Goal: Transaction & Acquisition: Purchase product/service

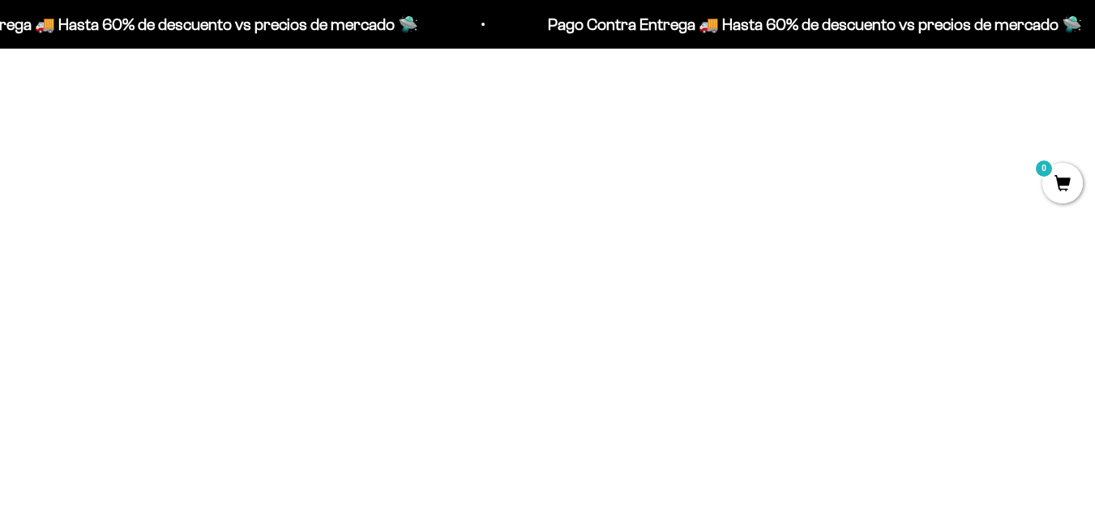
scroll to position [632, 0]
drag, startPoint x: 1106, startPoint y: 42, endPoint x: 1089, endPoint y: 119, distance: 78.8
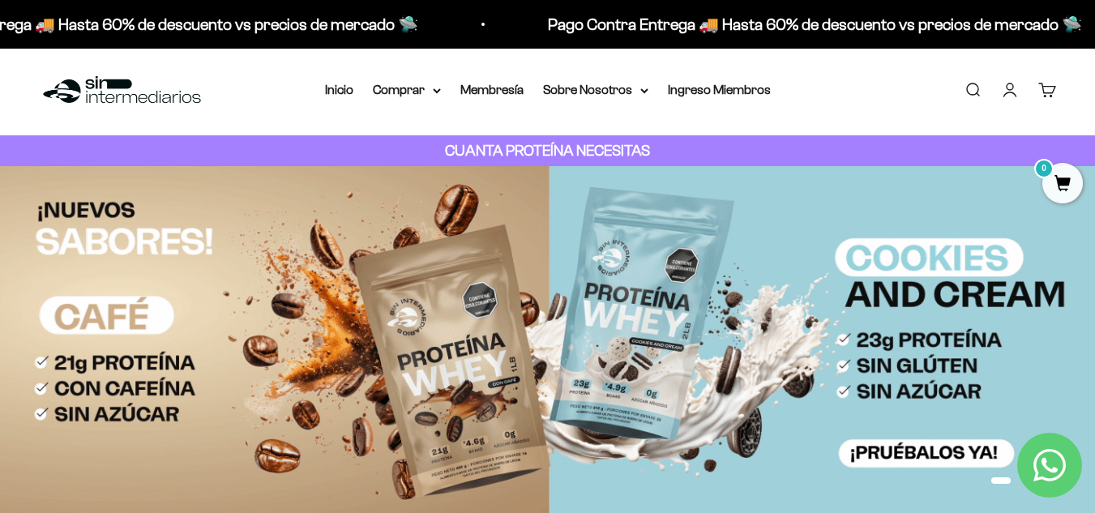
scroll to position [0, 0]
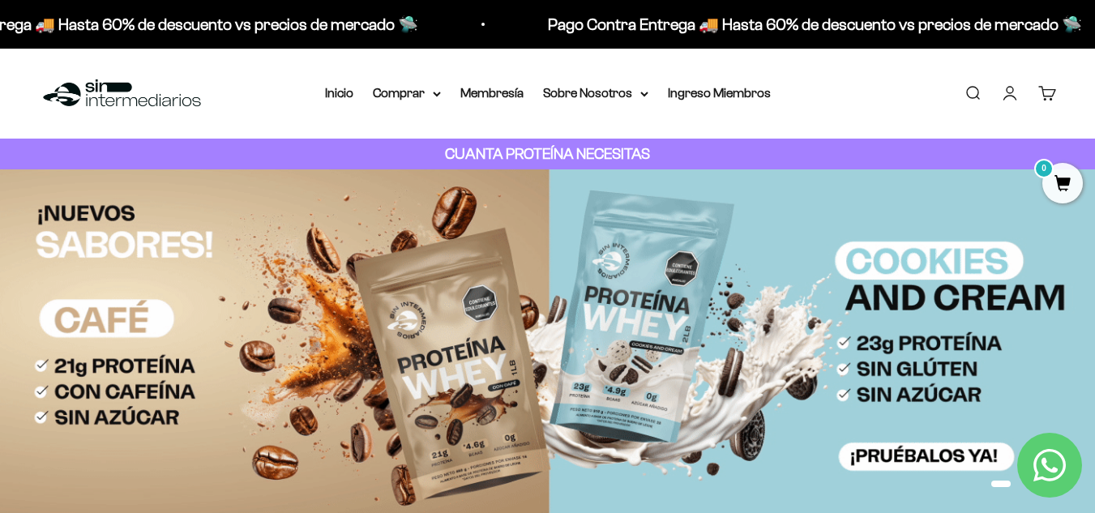
click at [1006, 98] on link "Iniciar sesión" at bounding box center [1010, 93] width 18 height 18
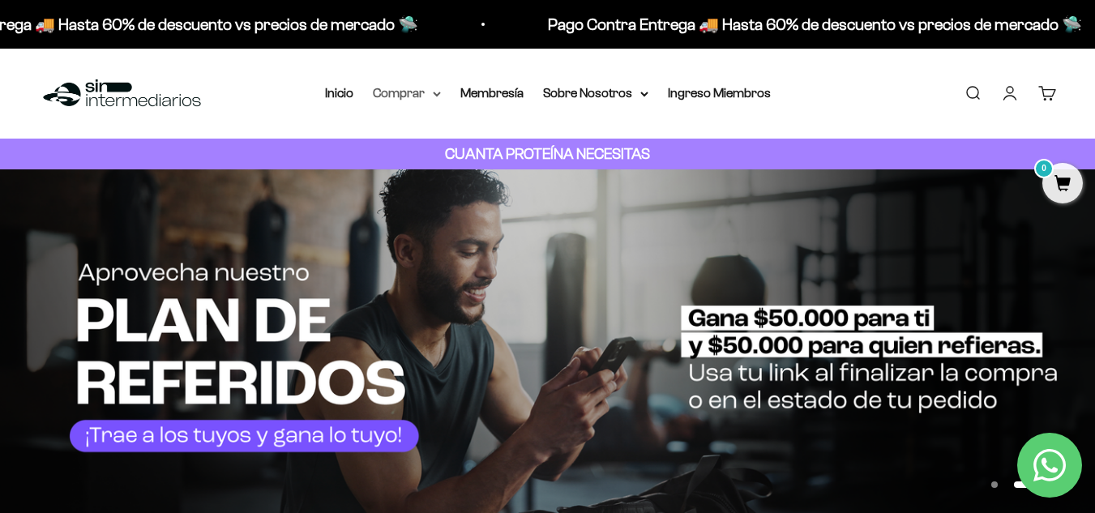
click at [418, 96] on summary "Comprar" at bounding box center [407, 93] width 68 height 21
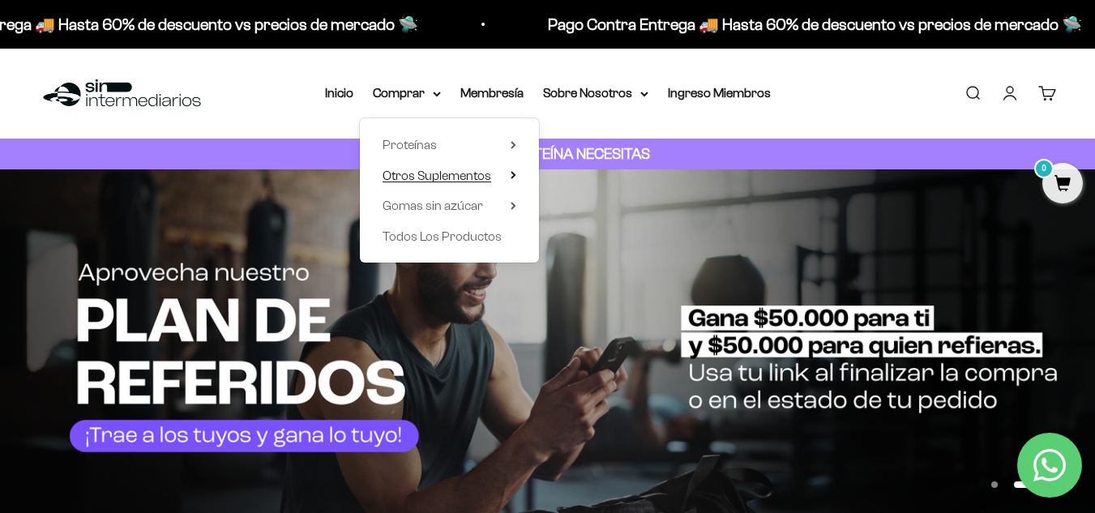
click at [426, 181] on span "Otros Suplementos" at bounding box center [436, 176] width 109 height 14
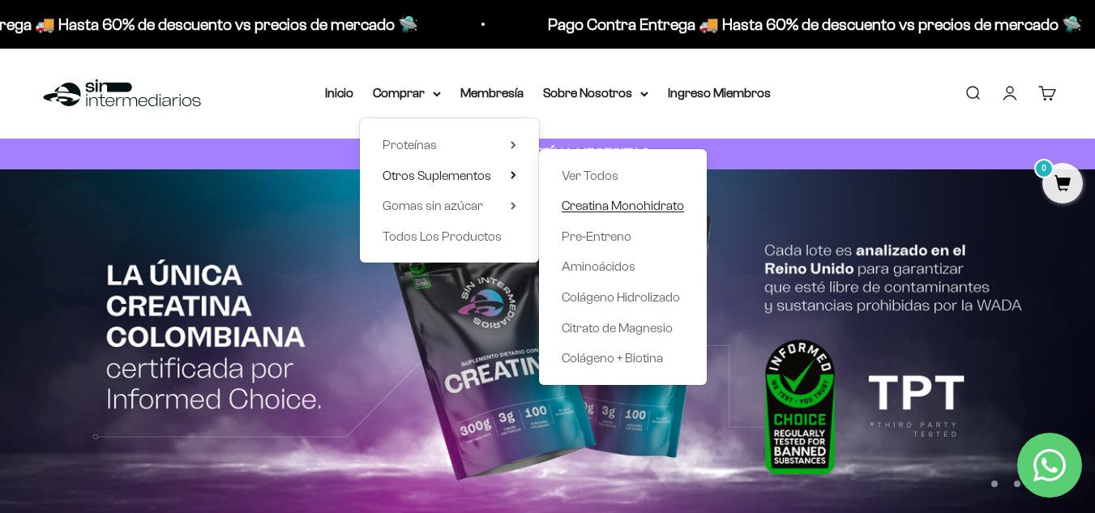
click at [574, 207] on span "Creatina Monohidrato" at bounding box center [622, 205] width 122 height 14
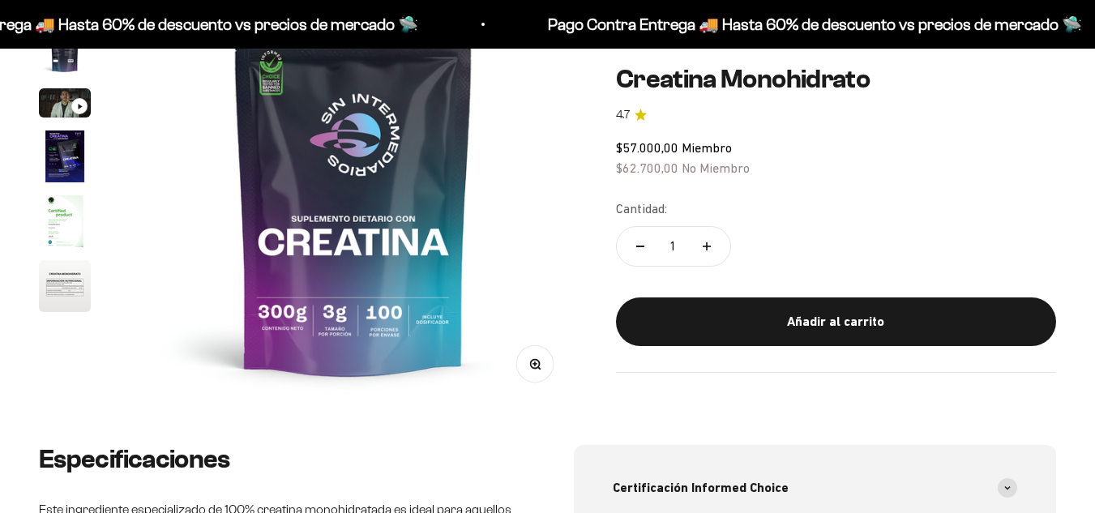
scroll to position [262, 0]
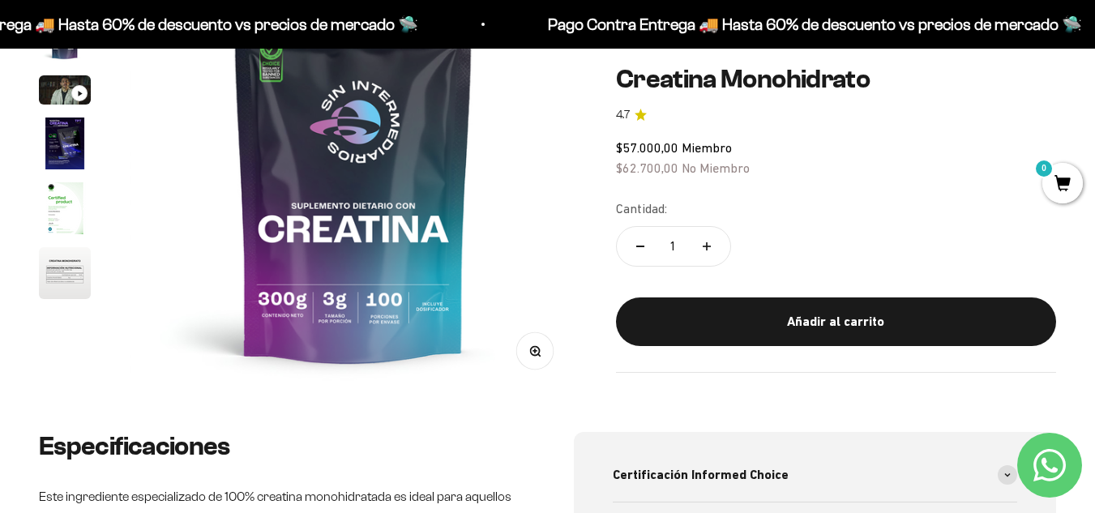
click at [76, 130] on img "Ir al artículo 4" at bounding box center [65, 143] width 52 height 52
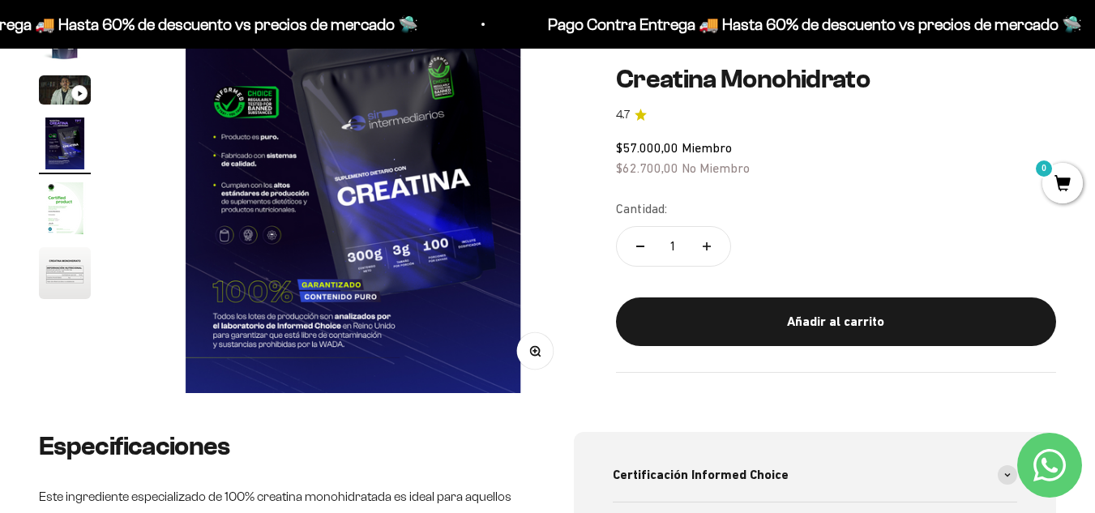
scroll to position [0, 0]
click at [53, 199] on img "Ir al artículo 5" at bounding box center [65, 208] width 52 height 52
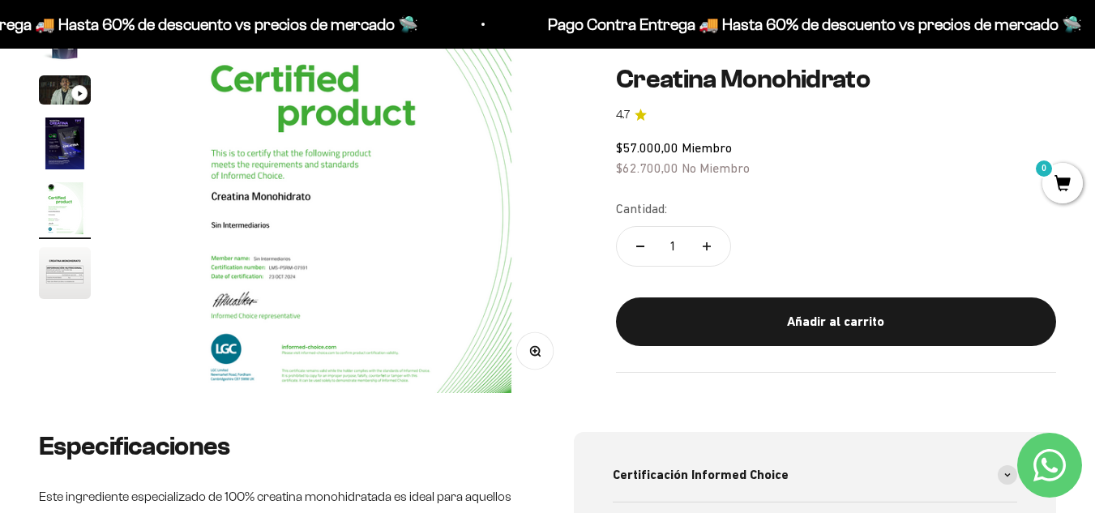
click at [63, 261] on img "Ir al artículo 6" at bounding box center [65, 273] width 52 height 52
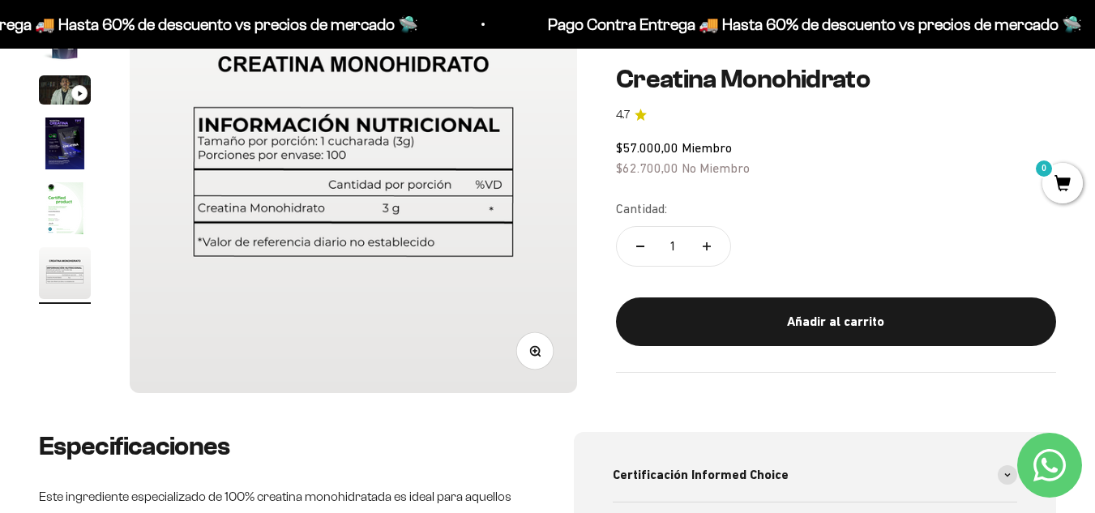
click at [73, 220] on img "Ir al artículo 5" at bounding box center [65, 208] width 52 height 52
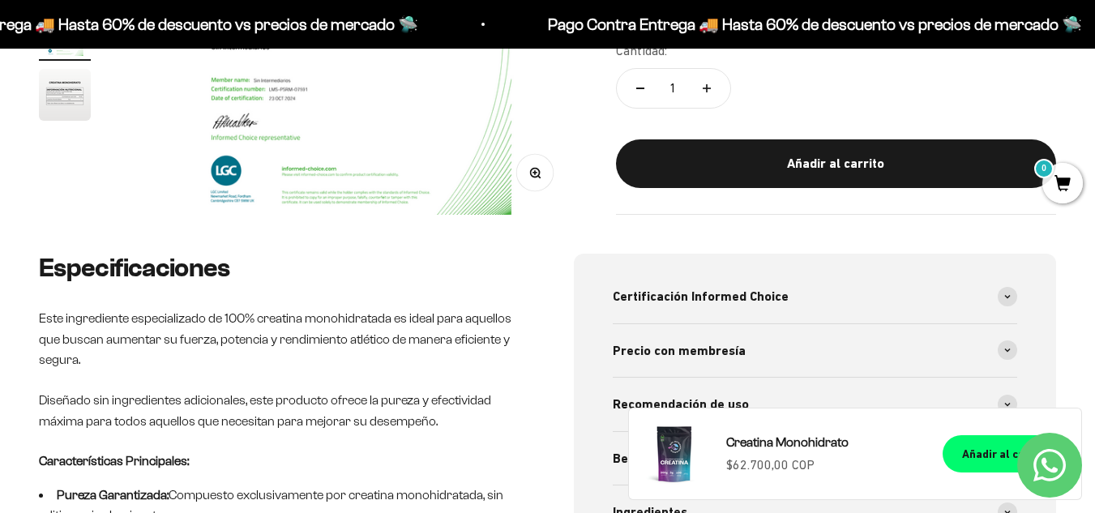
scroll to position [0, 0]
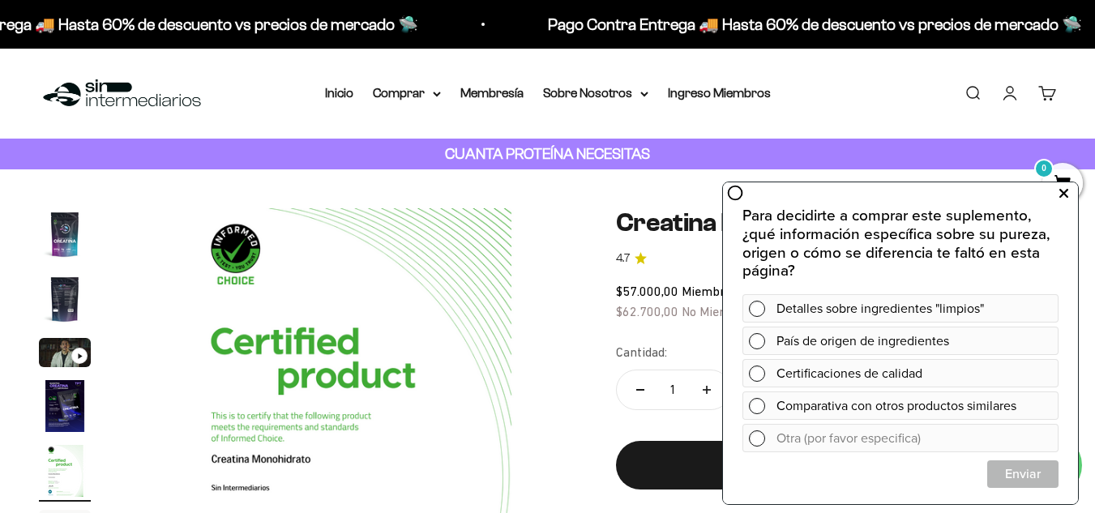
click at [1065, 192] on icon at bounding box center [1063, 193] width 9 height 21
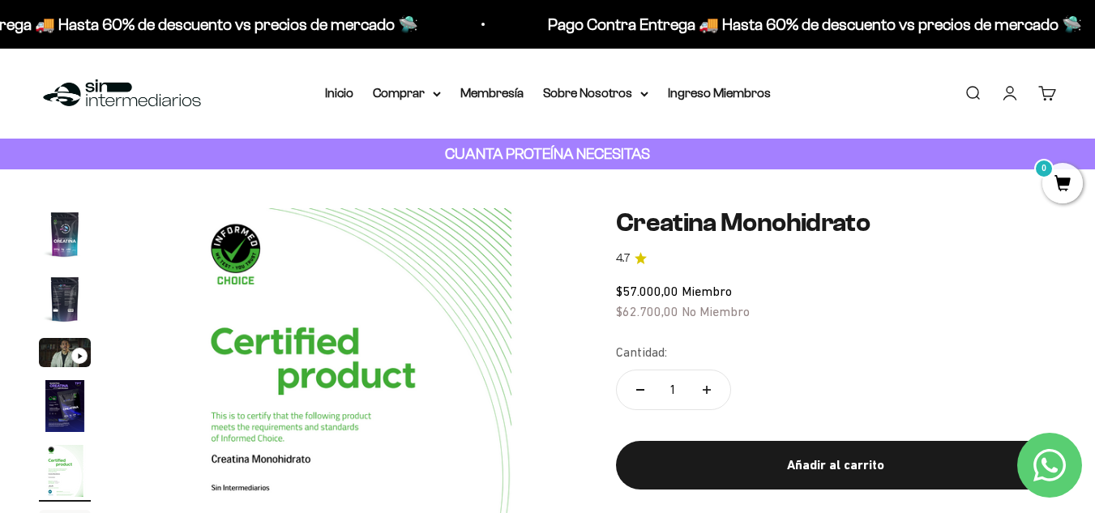
click at [66, 316] on img "Ir al artículo 2" at bounding box center [65, 299] width 52 height 52
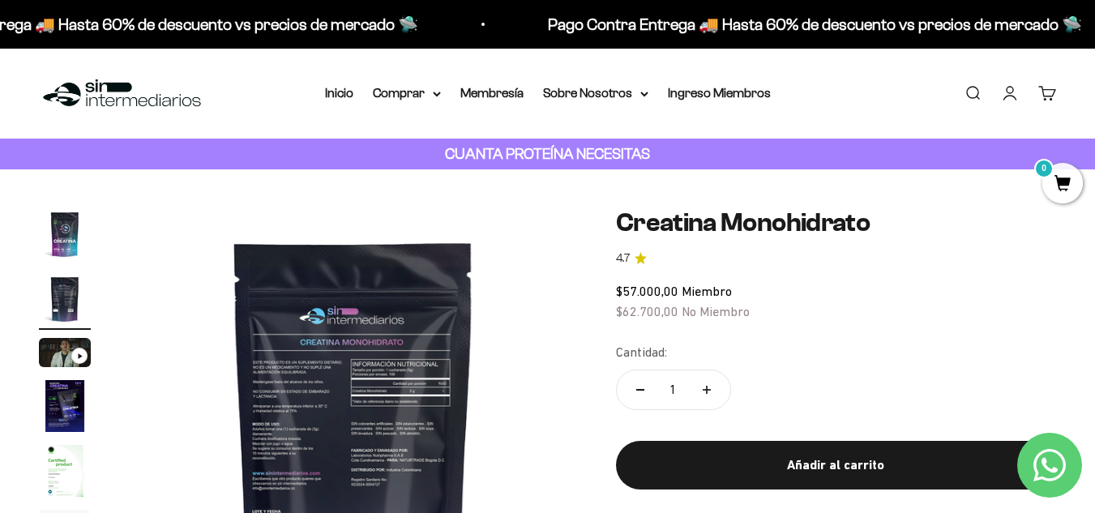
scroll to position [145, 0]
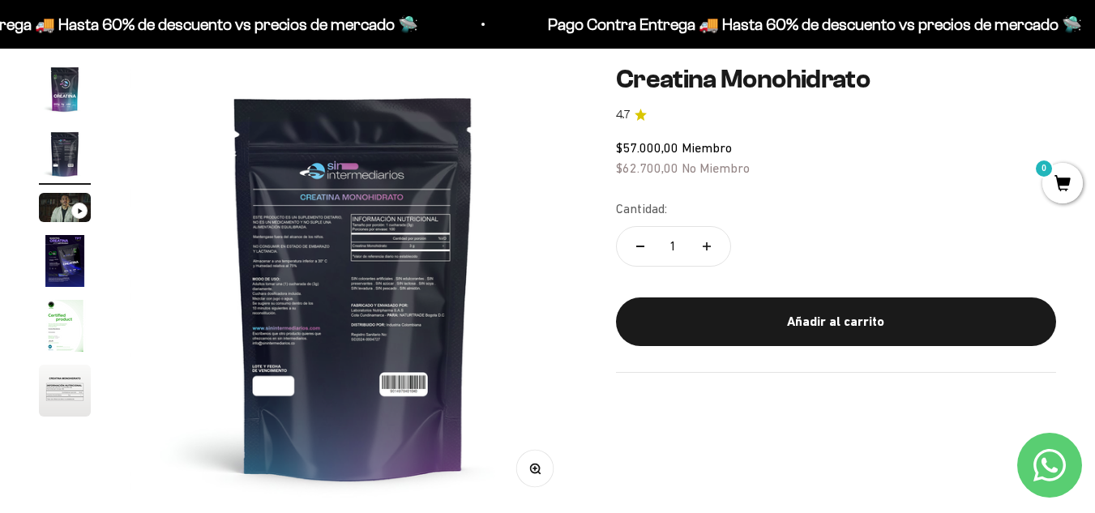
click at [538, 468] on icon "button" at bounding box center [534, 468] width 11 height 11
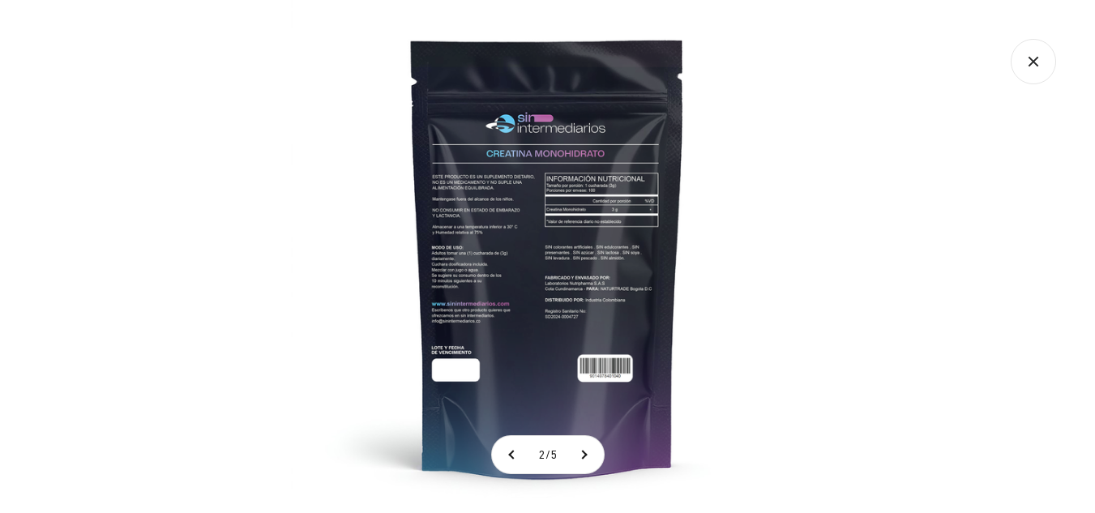
click at [455, 177] on img at bounding box center [547, 256] width 513 height 513
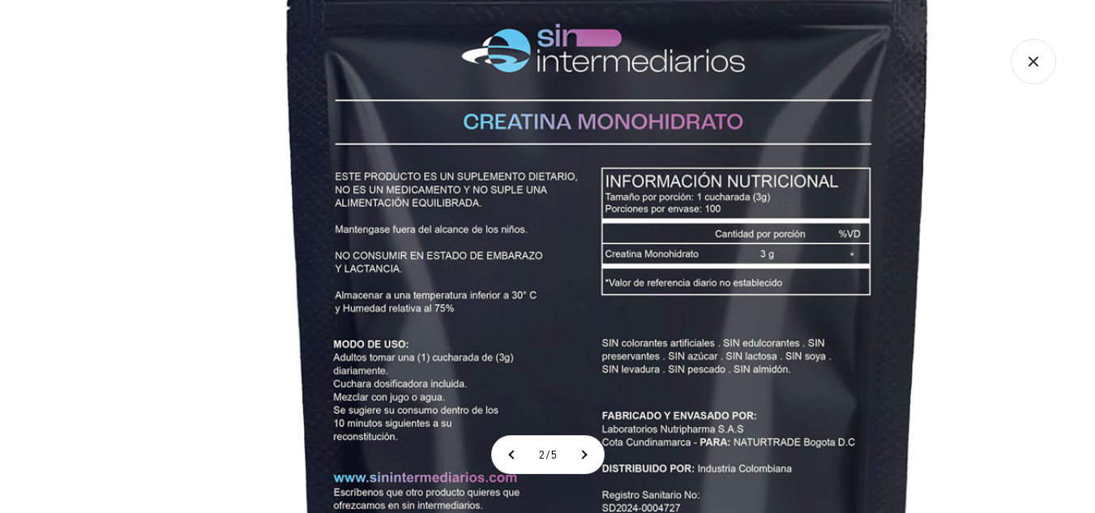
scroll to position [1231, 0]
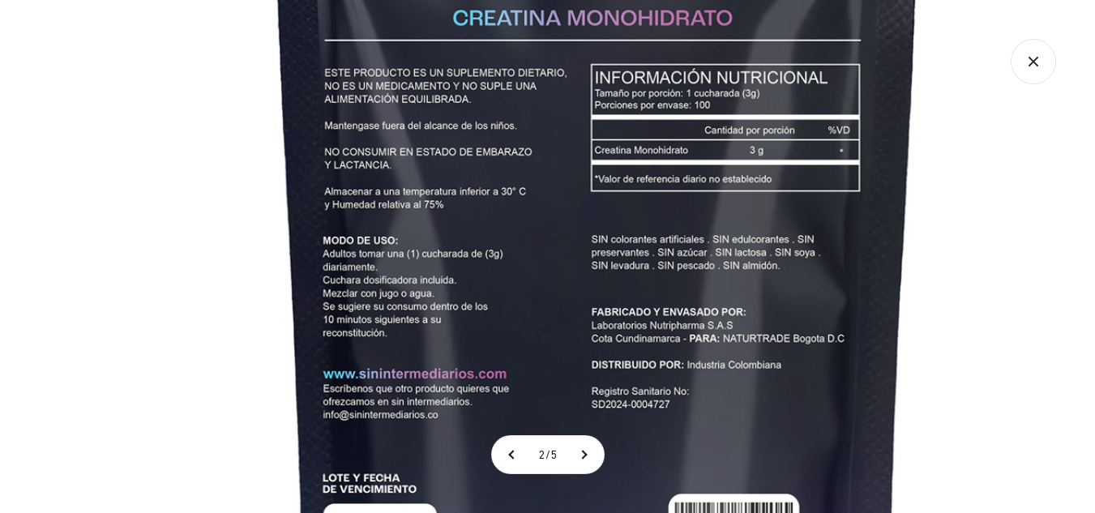
click at [724, 210] on img at bounding box center [596, 261] width 1215 height 1215
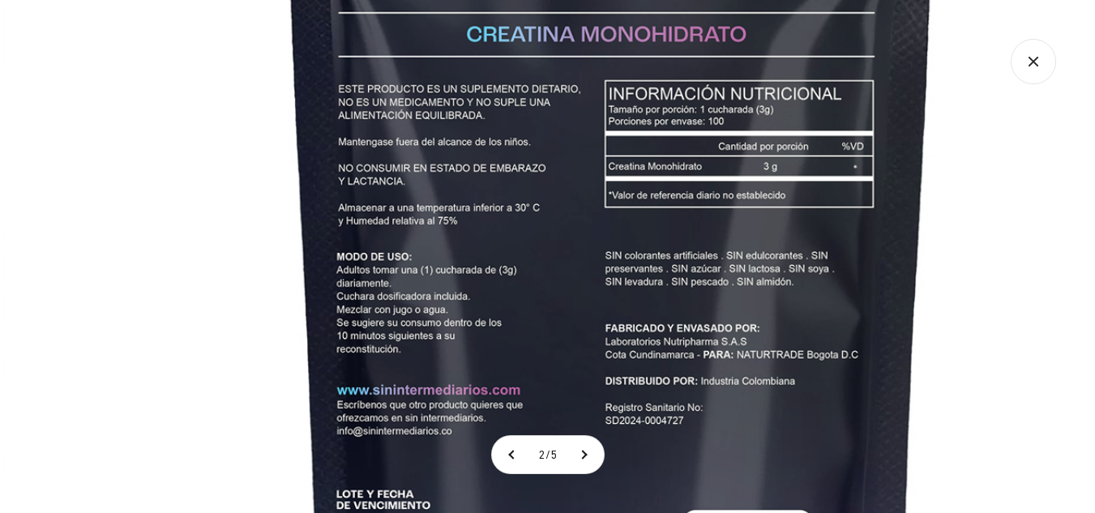
click at [707, 322] on img at bounding box center [610, 277] width 1215 height 1215
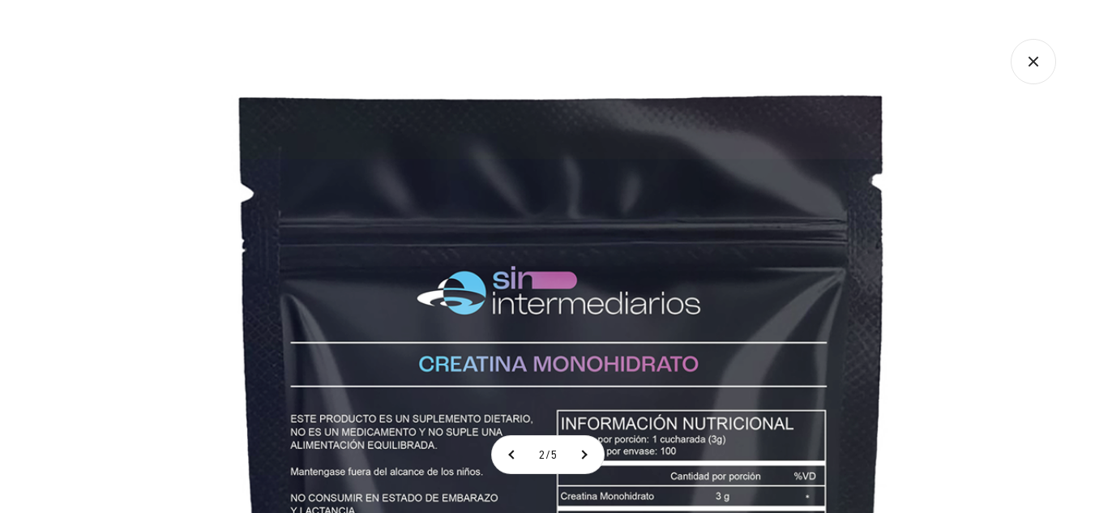
click at [1045, 73] on icon "Cerrar galería" at bounding box center [1032, 61] width 45 height 45
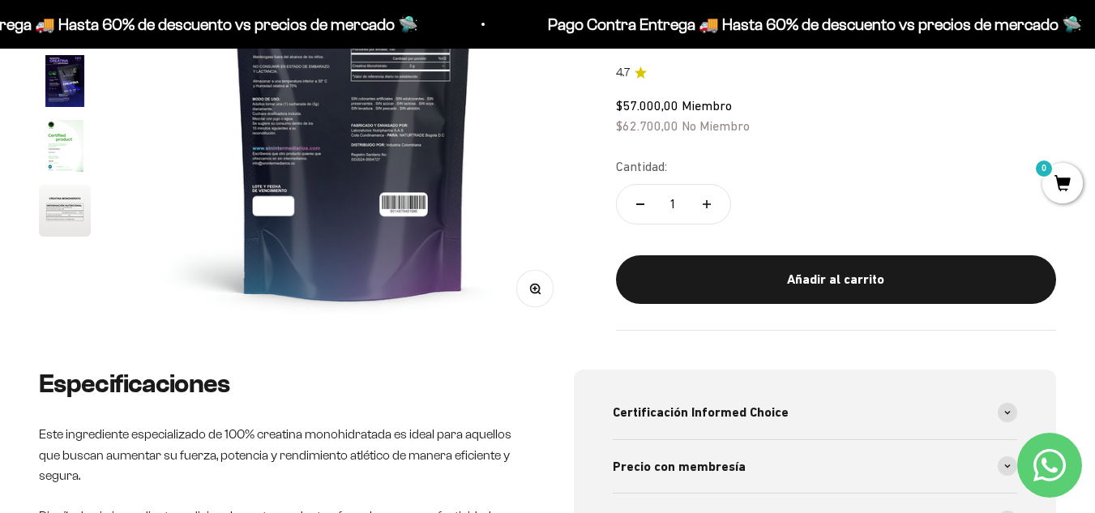
scroll to position [0, 0]
